Goal: Check status: Check status

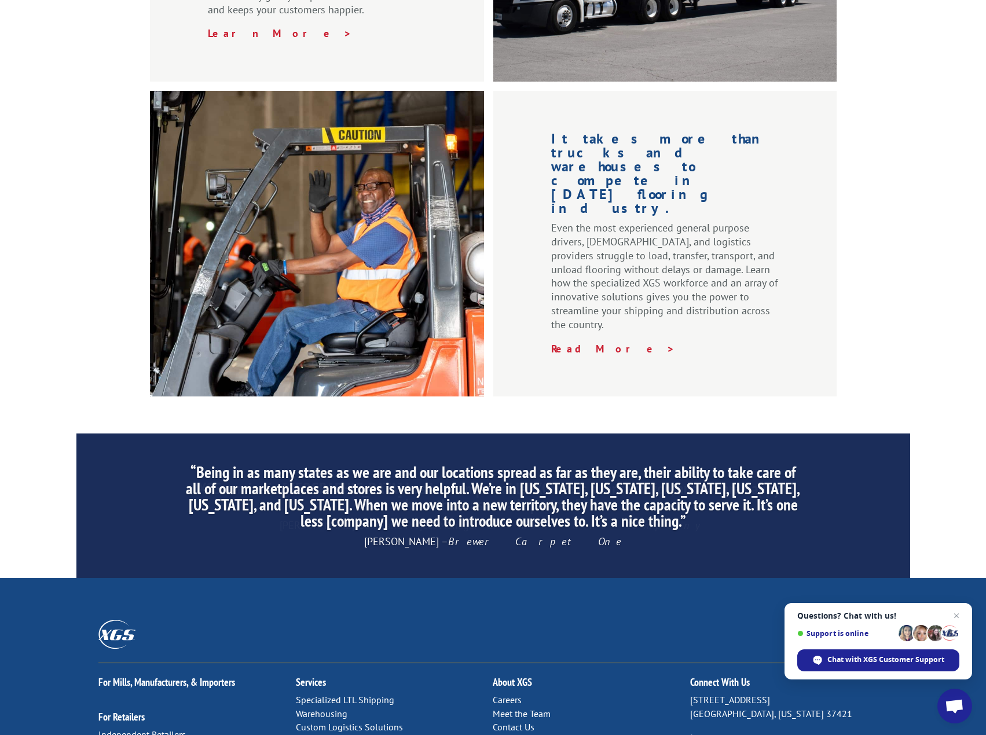
scroll to position [1556, 0]
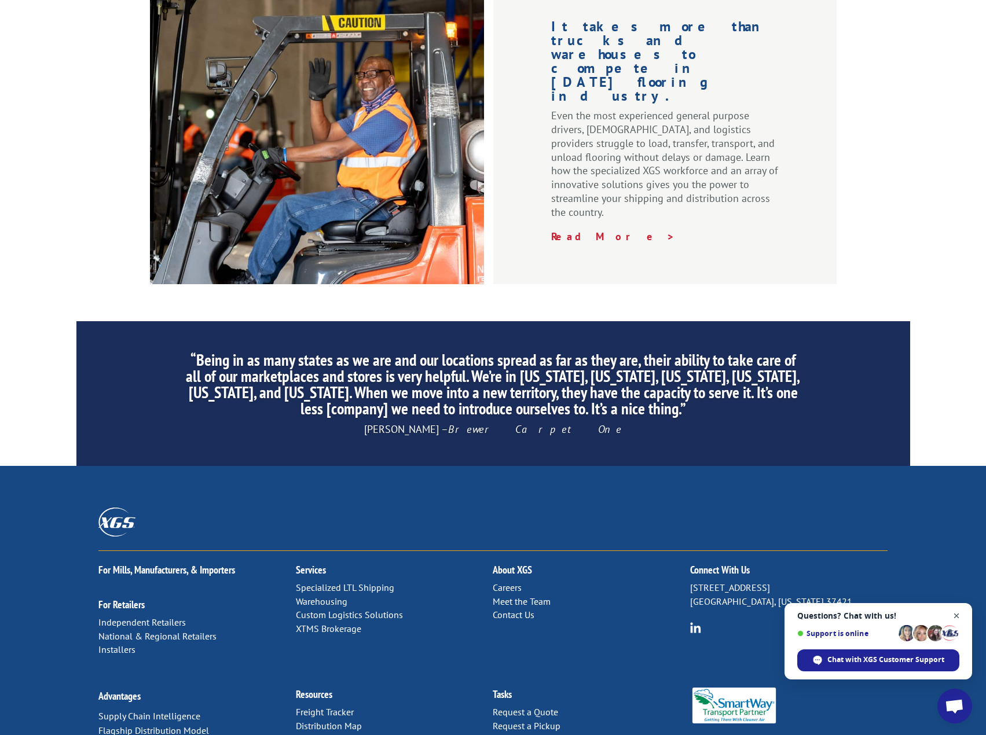
click at [958, 618] on span "Close chat" at bounding box center [957, 616] width 14 height 14
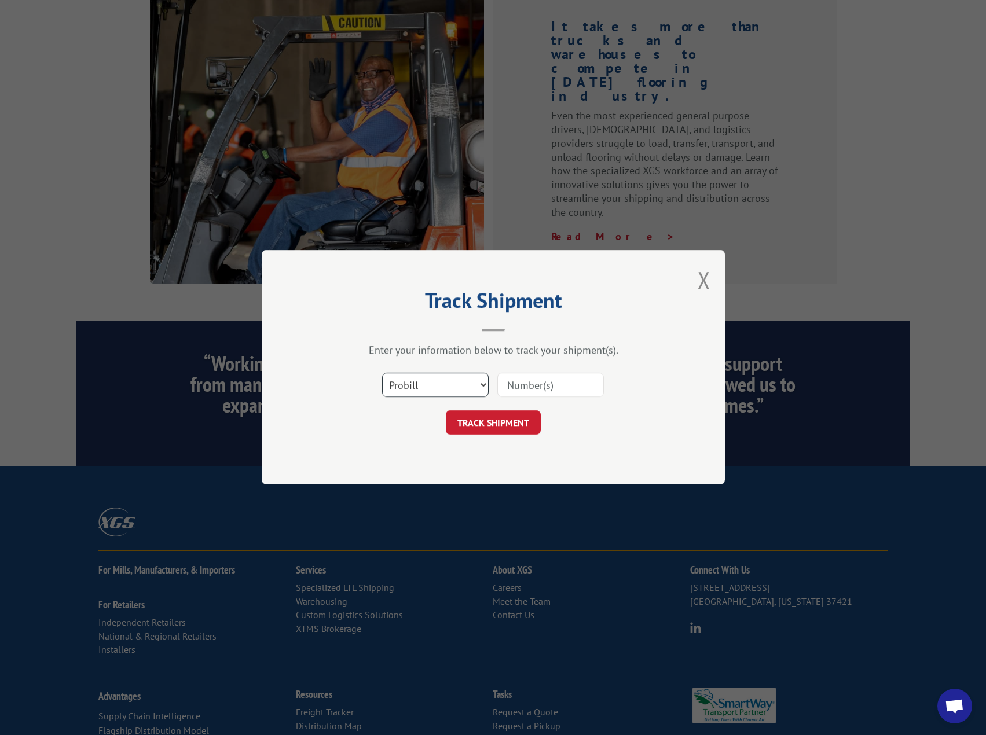
click at [475, 383] on select "Select category... Probill BOL PO" at bounding box center [435, 385] width 107 height 24
select select "bol"
click at [382, 373] on select "Select category... Probill BOL PO" at bounding box center [435, 385] width 107 height 24
click at [544, 390] on input at bounding box center [550, 385] width 107 height 24
paste input "480069021205"
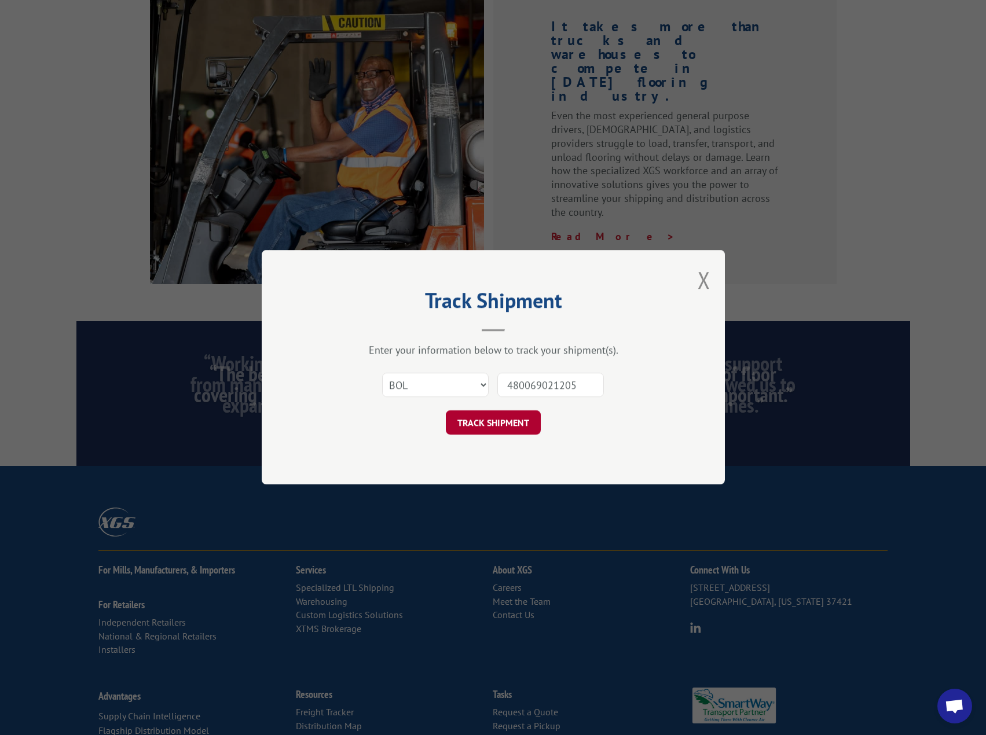
type input "480069021205"
click at [534, 417] on button "TRACK SHIPMENT" at bounding box center [493, 423] width 95 height 24
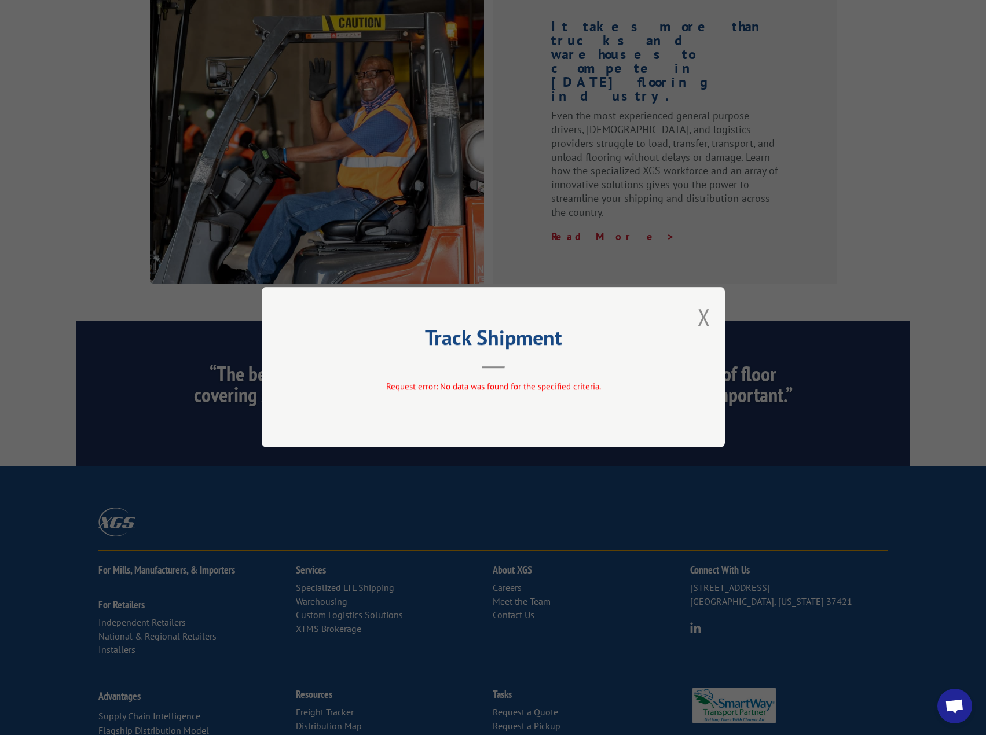
click at [617, 433] on div "Track Shipment Request error: No data was found for the specified criteria." at bounding box center [493, 367] width 463 height 160
click at [713, 319] on div "Track Shipment Request error: No data was found for the specified criteria." at bounding box center [493, 367] width 463 height 160
click at [699, 314] on button "Close modal" at bounding box center [704, 317] width 13 height 31
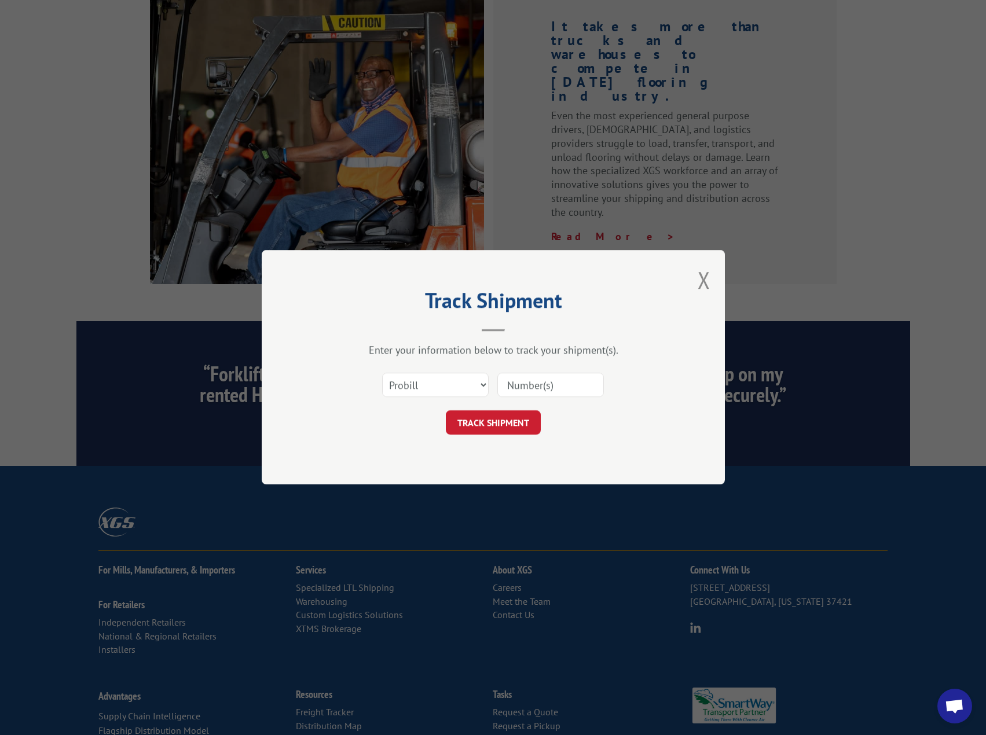
click at [532, 389] on input at bounding box center [550, 385] width 107 height 24
paste input "480069021205"
type input "480069021205"
click at [527, 413] on button "TRACK SHIPMENT" at bounding box center [493, 423] width 95 height 24
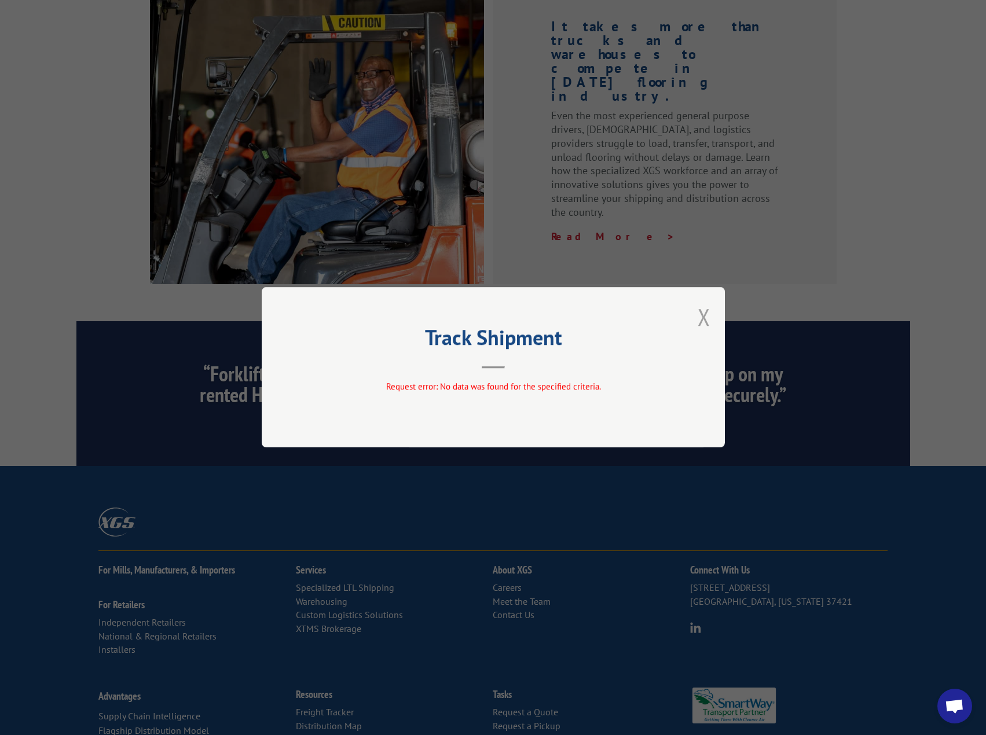
click at [702, 314] on button "Close modal" at bounding box center [704, 317] width 13 height 31
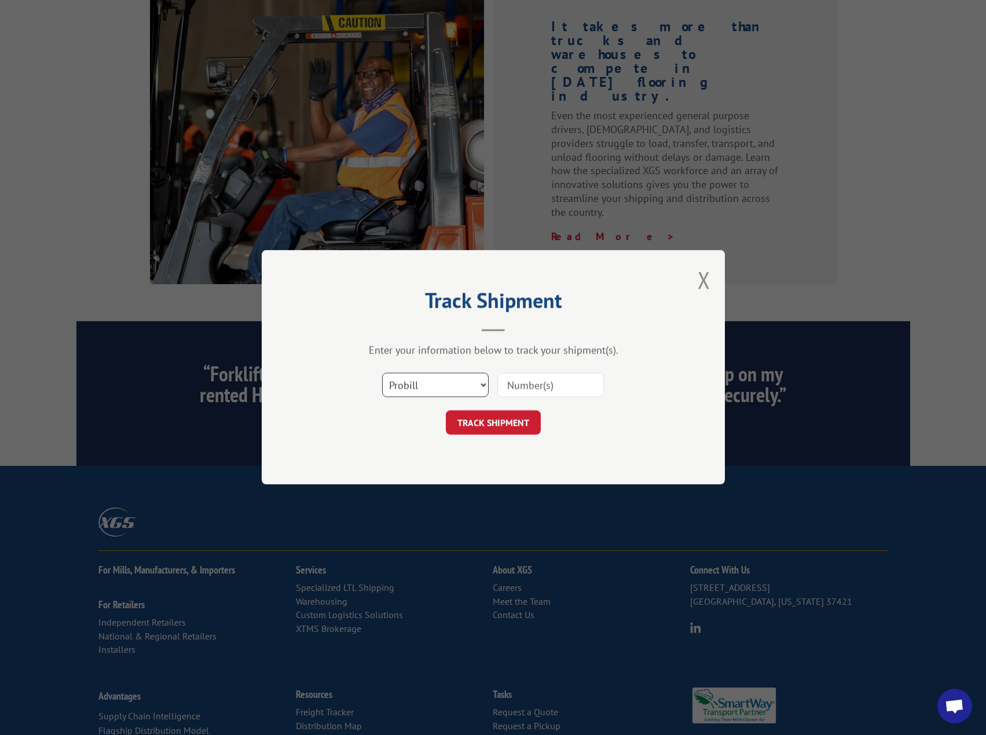
click at [483, 385] on select "Select category... Probill BOL PO" at bounding box center [435, 385] width 107 height 24
select select "po"
click at [382, 373] on select "Select category... Probill BOL PO" at bounding box center [435, 385] width 107 height 24
click at [545, 375] on input at bounding box center [550, 385] width 107 height 24
click at [544, 382] on input at bounding box center [550, 385] width 107 height 24
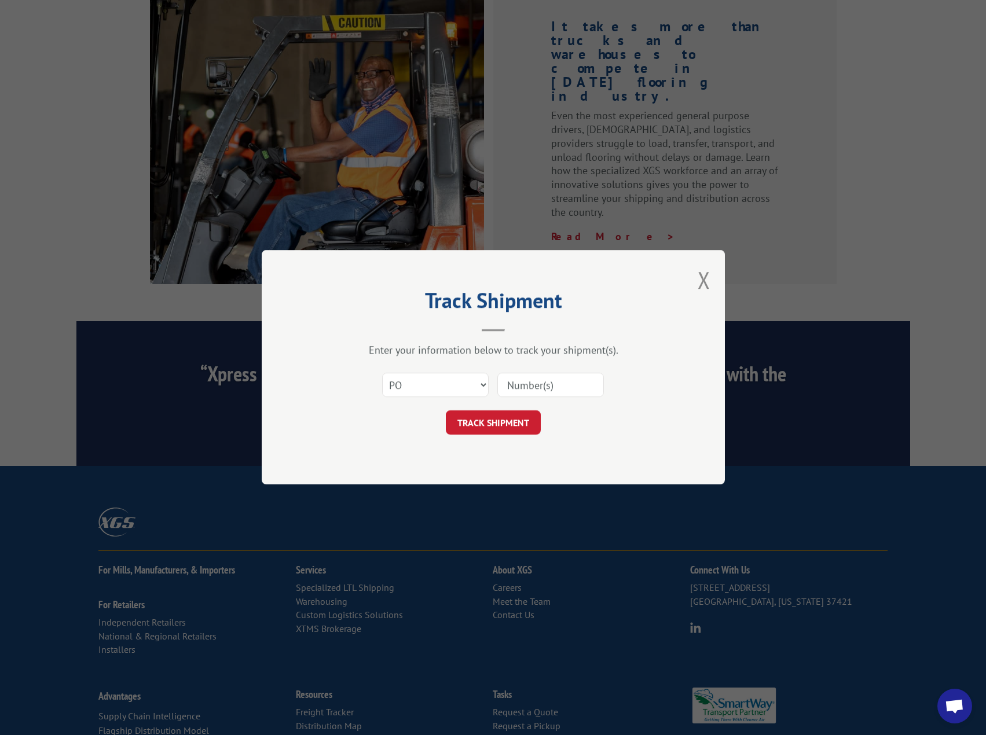
paste input "480069021205"
type input "480069021205"
click at [530, 422] on button "TRACK SHIPMENT" at bounding box center [493, 423] width 95 height 24
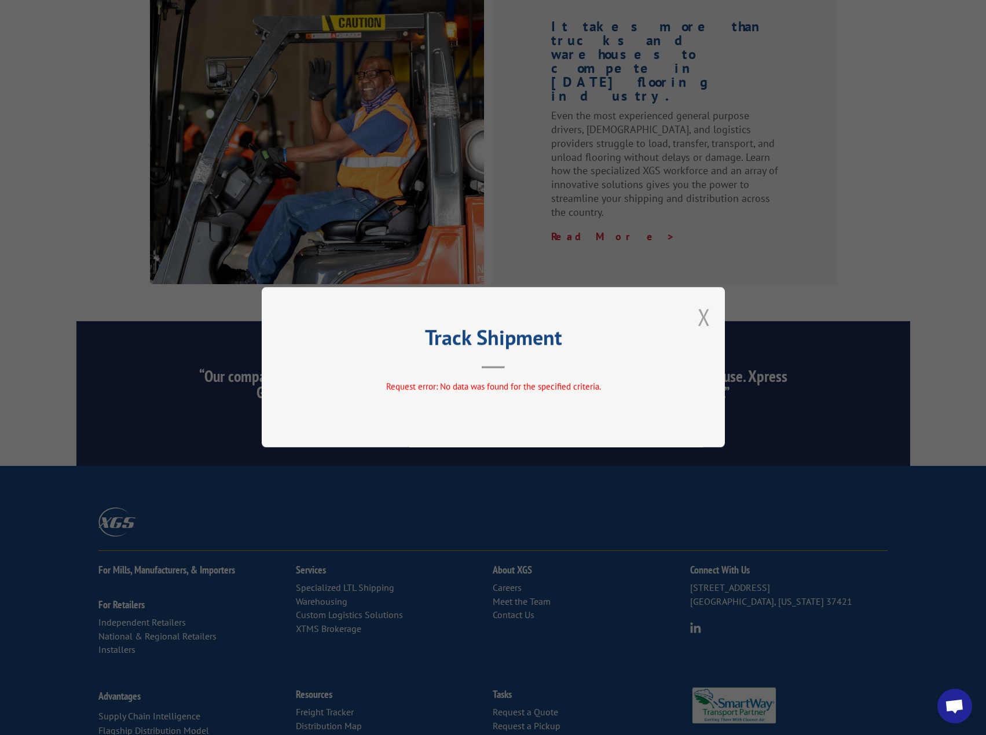
click at [704, 309] on button "Close modal" at bounding box center [704, 317] width 13 height 31
